Goal: Transaction & Acquisition: Purchase product/service

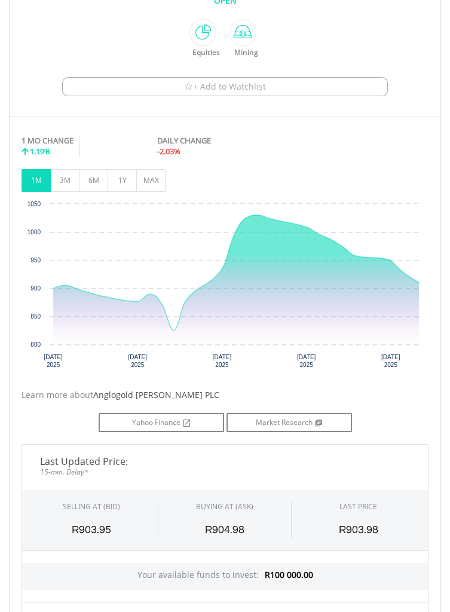
scroll to position [406, 0]
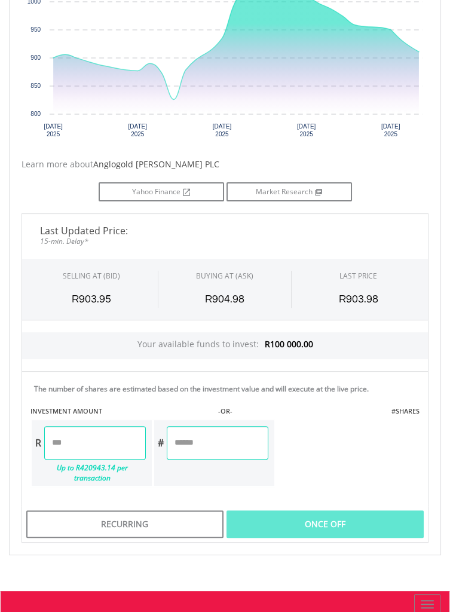
click at [57, 442] on input "number" at bounding box center [95, 442] width 102 height 33
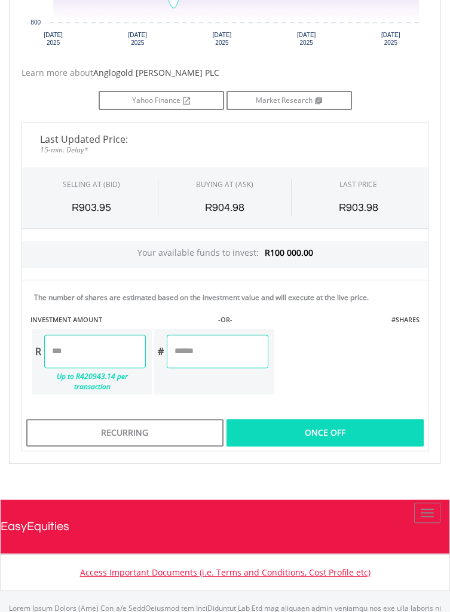
scroll to position [746, 0]
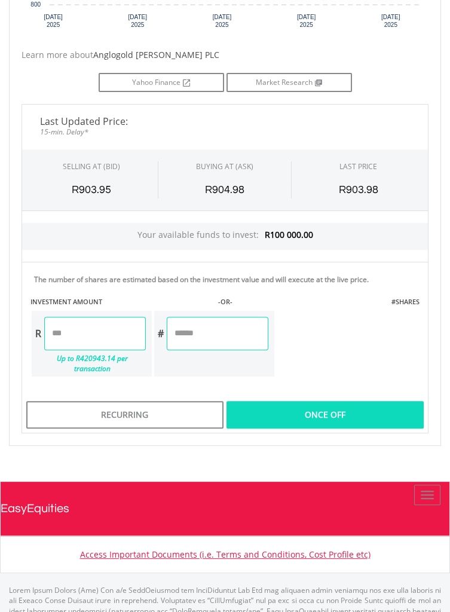
click at [333, 410] on div "Last Updated Price: 15-min. Delay* SELLING AT (BID) BUYING AT (ASK) LAST PRICE …" at bounding box center [225, 268] width 425 height 329
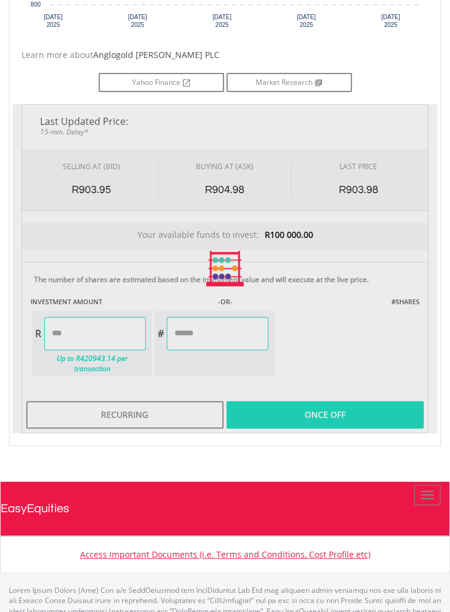
type input "********"
type input "*******"
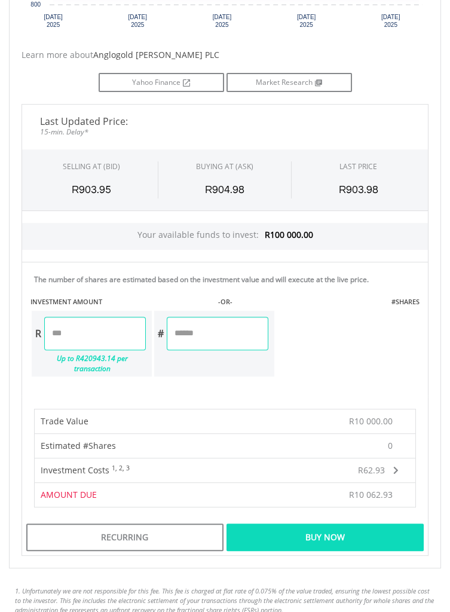
scroll to position [744, 0]
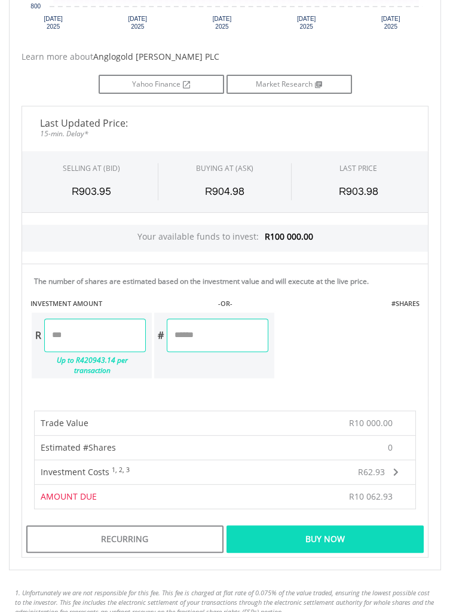
click at [374, 529] on div "Buy Now" at bounding box center [325, 540] width 197 height 28
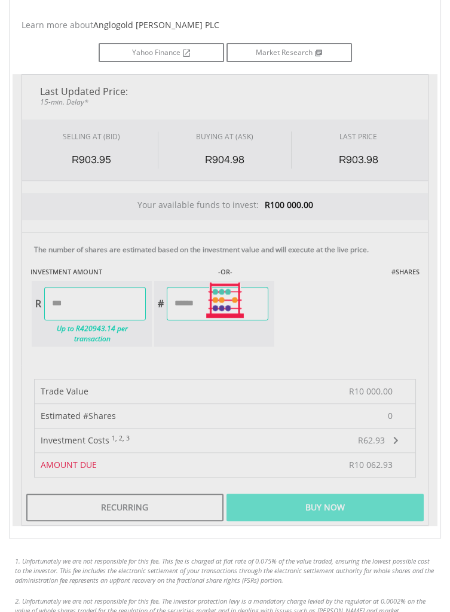
scroll to position [782, 0]
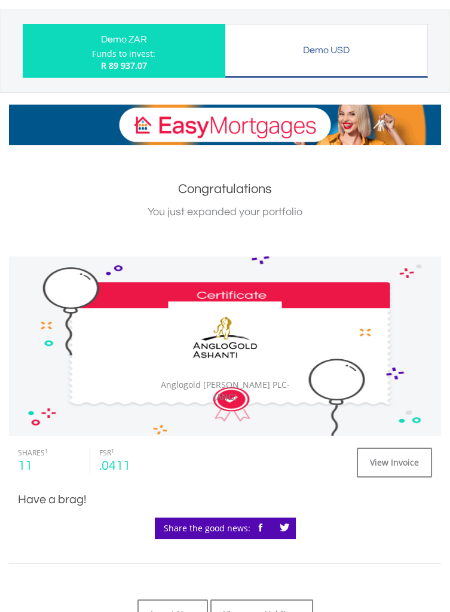
scroll to position [62, 0]
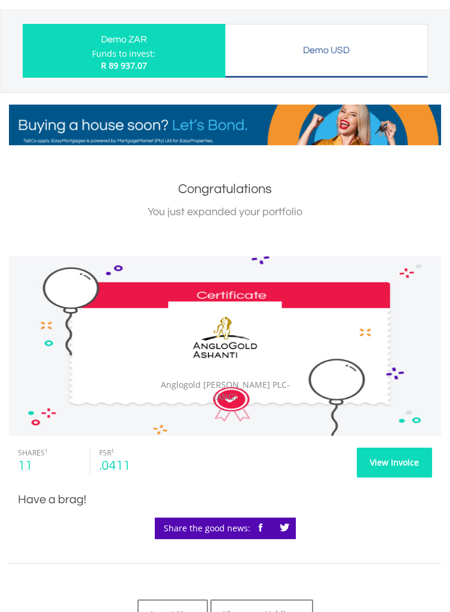
click at [393, 462] on link "View Invoice" at bounding box center [394, 463] width 75 height 30
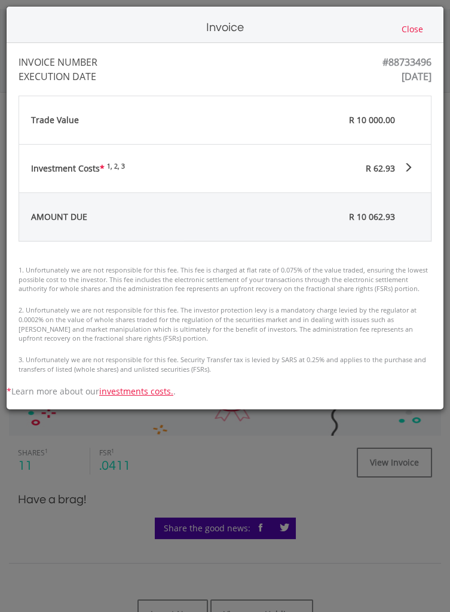
click at [414, 163] on div "Investment Costs * 1, 2, 3 R 62.93" at bounding box center [225, 169] width 412 height 48
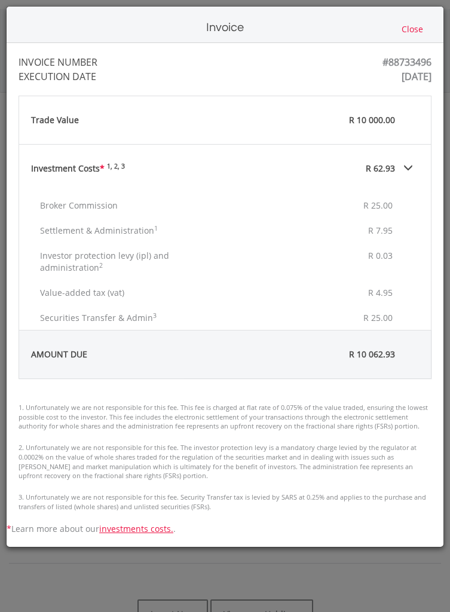
click at [409, 171] on span at bounding box center [409, 168] width 10 height 10
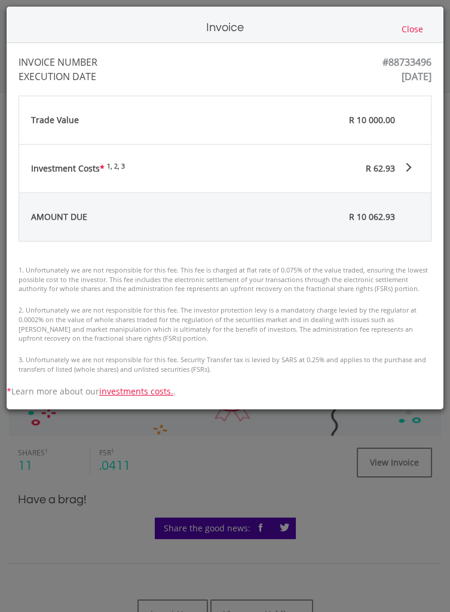
click at [304, 460] on div "Invoice Close INVOICE NUMBER #88733496 EXECUTION DATE Wed Aug 20 09:00:49 UTC 2…" at bounding box center [225, 306] width 450 height 612
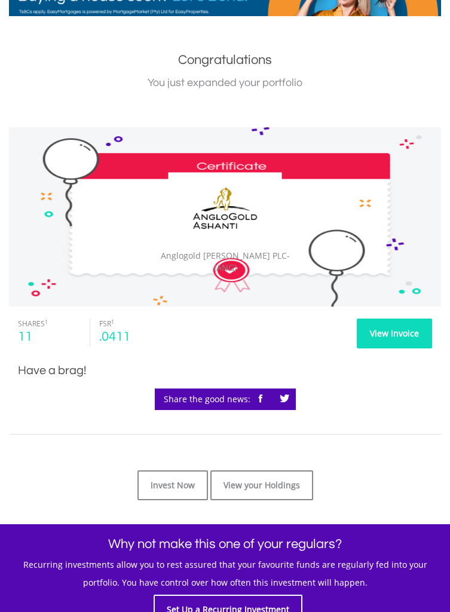
scroll to position [201, 0]
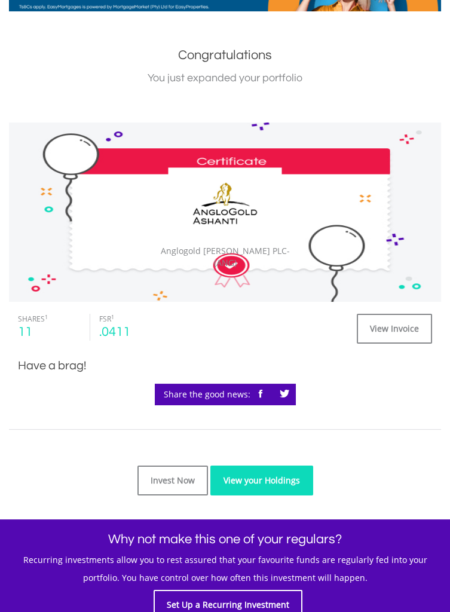
click at [295, 481] on link "View your Holdings" at bounding box center [261, 481] width 103 height 30
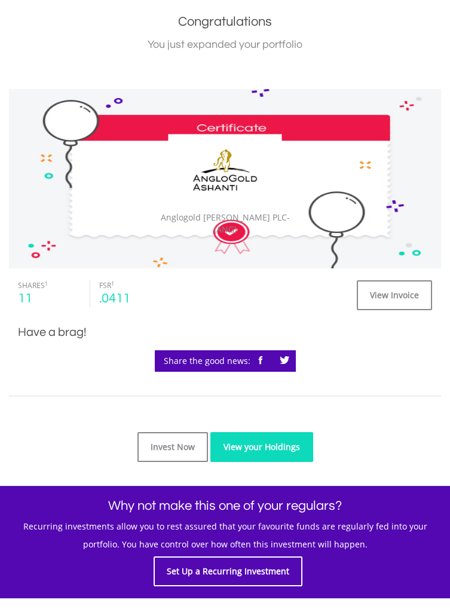
scroll to position [234, 0]
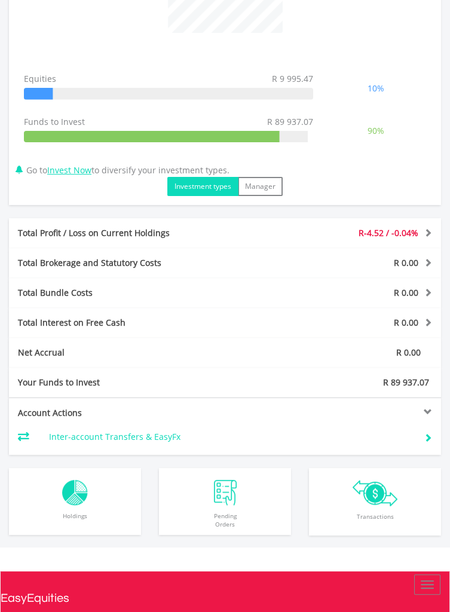
scroll to position [509, 0]
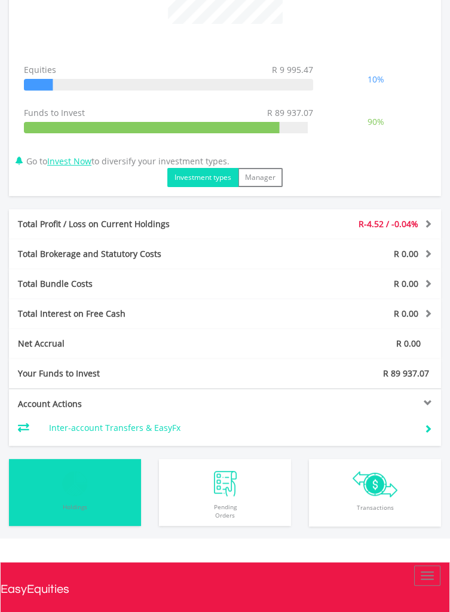
click at [117, 508] on span "Holdings" at bounding box center [75, 511] width 126 height 29
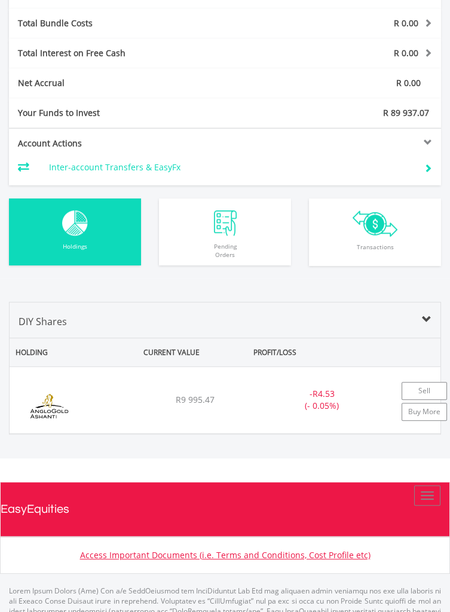
scroll to position [780, 0]
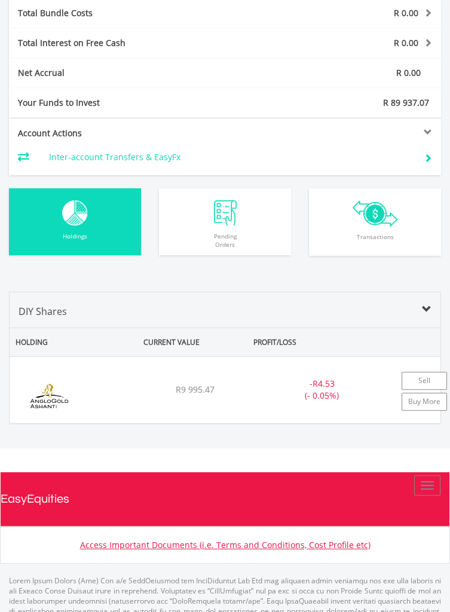
click at [422, 306] on span at bounding box center [427, 310] width 10 height 10
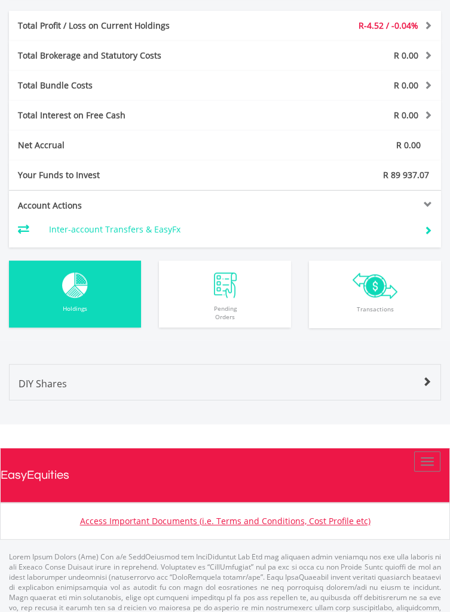
click at [407, 387] on div "DIY Shares" at bounding box center [225, 388] width 431 height 23
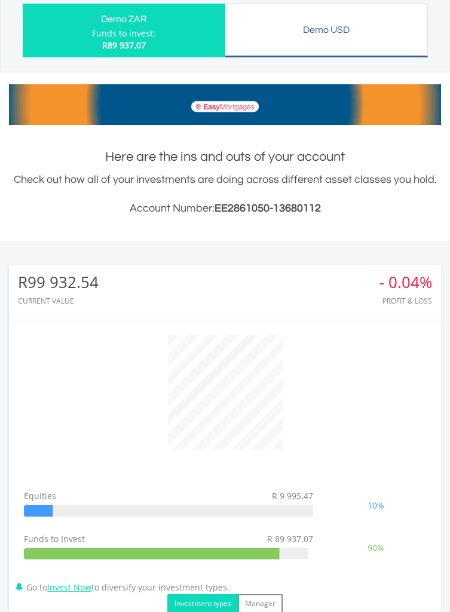
scroll to position [0, 0]
